Goal: Information Seeking & Learning: Learn about a topic

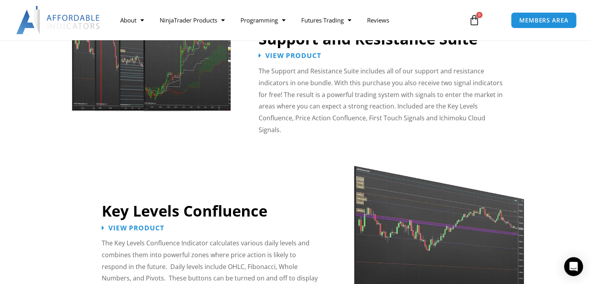
scroll to position [710, 0]
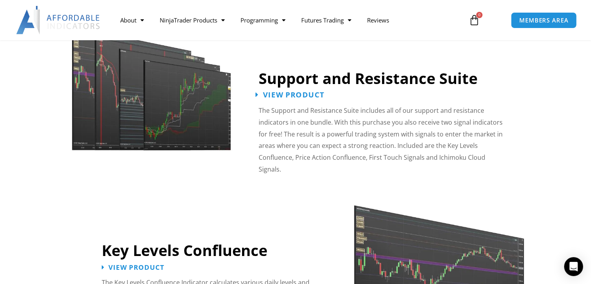
click at [306, 97] on span "View Product" at bounding box center [294, 95] width 62 height 7
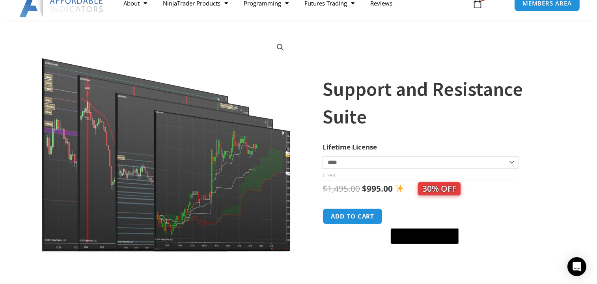
scroll to position [32, 0]
